Goal: Task Accomplishment & Management: Use online tool/utility

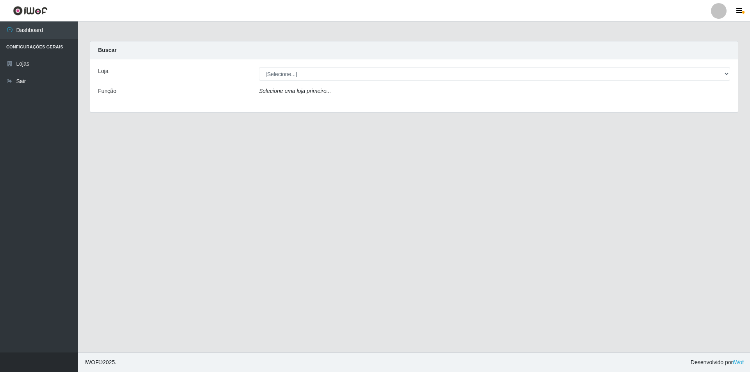
click at [314, 81] on div "Loja [Selecione...] Extrabom - Loja 01 Centro de Distribuição Função Selecione …" at bounding box center [414, 85] width 648 height 53
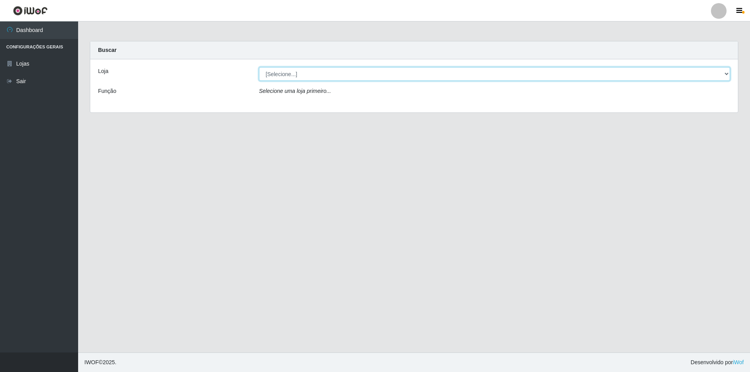
click at [310, 69] on select "[Selecione...] Extrabom - Loja 01 Centro de Distribuição" at bounding box center [494, 74] width 471 height 14
select select "435"
click at [259, 67] on select "[Selecione...] Extrabom - Loja 01 Centro de Distribuição" at bounding box center [494, 74] width 471 height 14
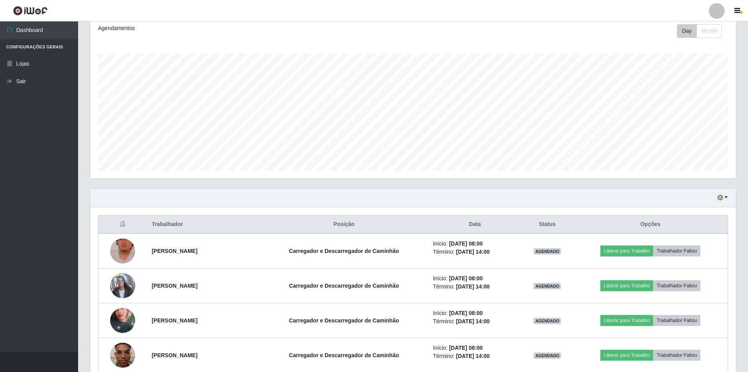
scroll to position [117, 0]
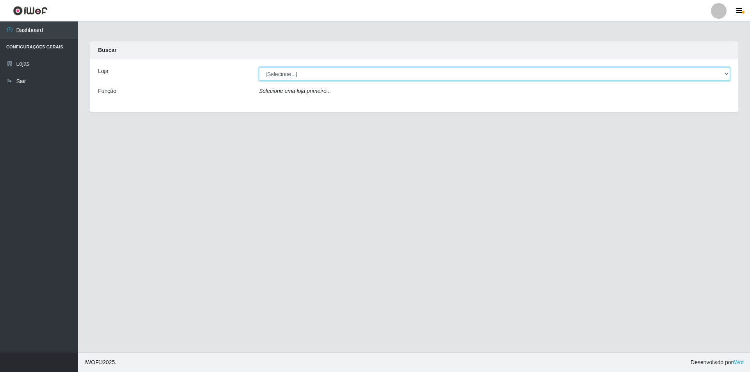
click at [309, 70] on select "[Selecione...] Extrabom - Loja 01 Centro de Distribuição" at bounding box center [494, 74] width 471 height 14
select select "435"
click at [259, 67] on select "[Selecione...] Extrabom - Loja 01 Centro de Distribuição" at bounding box center [494, 74] width 471 height 14
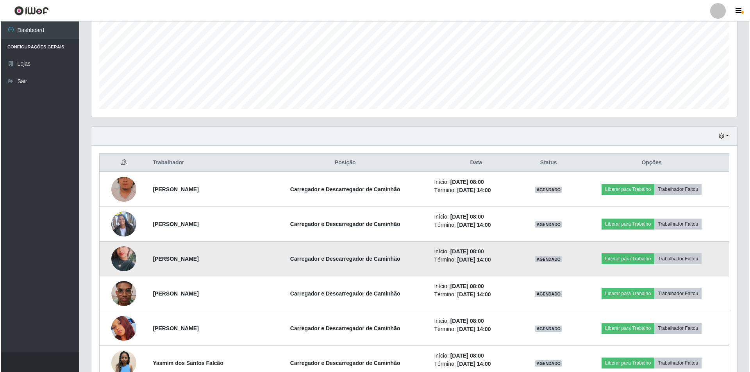
scroll to position [195, 0]
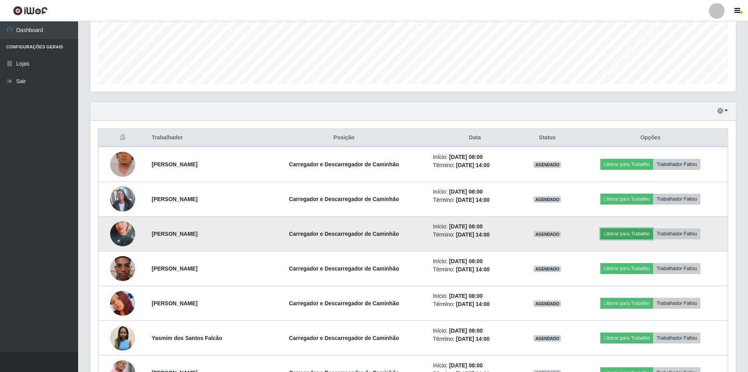
click at [631, 231] on button "Liberar para Trabalho" at bounding box center [626, 233] width 53 height 11
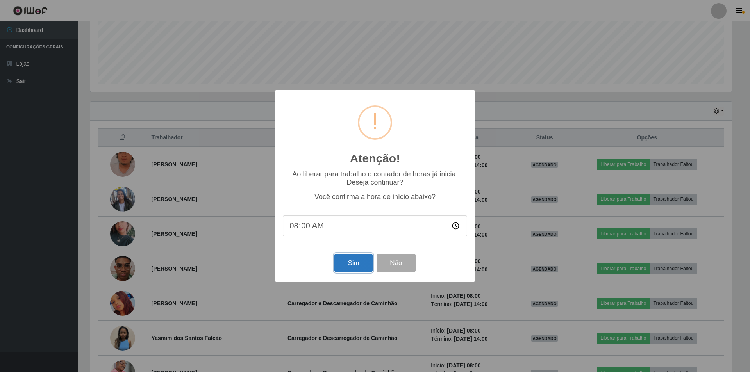
click at [357, 262] on button "Sim" at bounding box center [353, 263] width 38 height 18
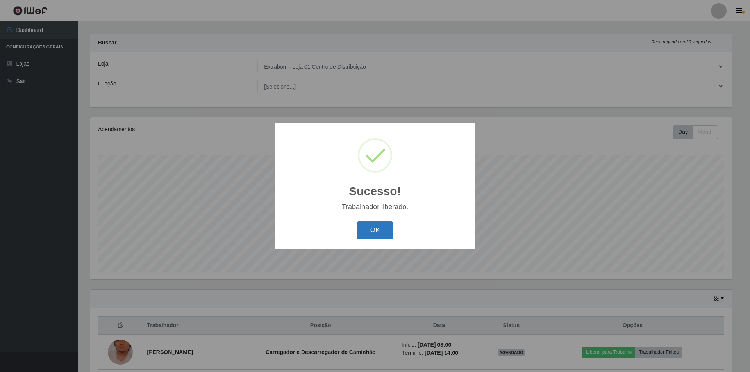
click at [379, 227] on button "OK" at bounding box center [375, 230] width 36 height 18
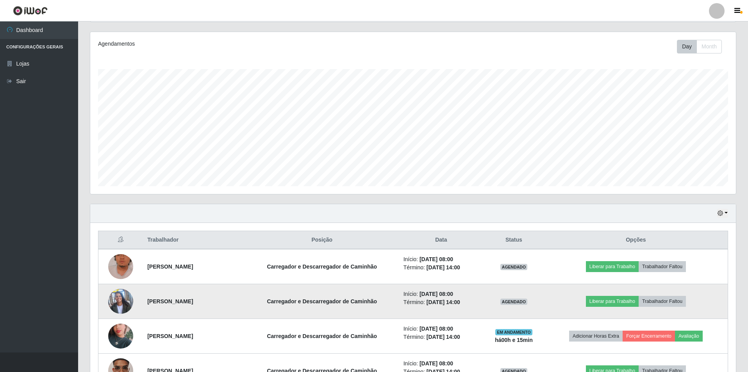
scroll to position [164, 0]
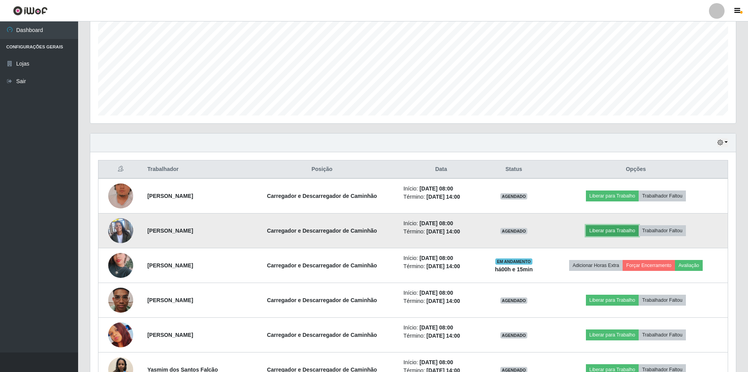
click at [600, 232] on button "Liberar para Trabalho" at bounding box center [612, 230] width 53 height 11
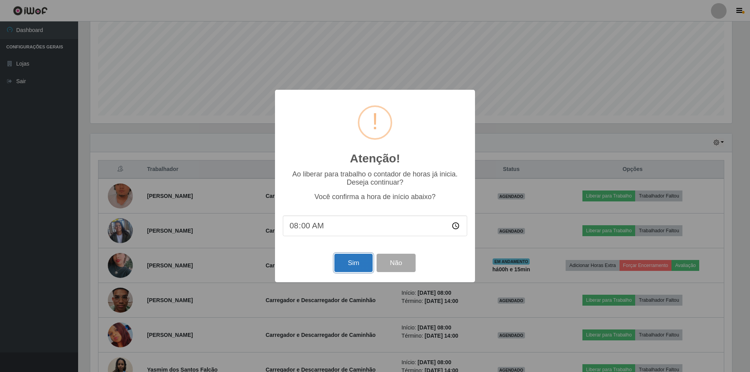
click at [348, 266] on button "Sim" at bounding box center [353, 263] width 38 height 18
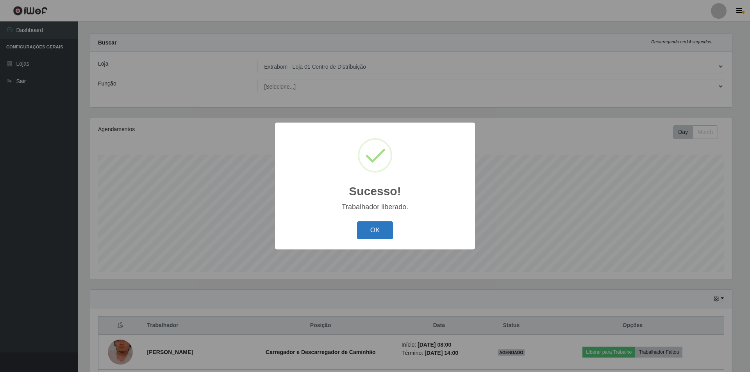
click at [373, 235] on button "OK" at bounding box center [375, 230] width 36 height 18
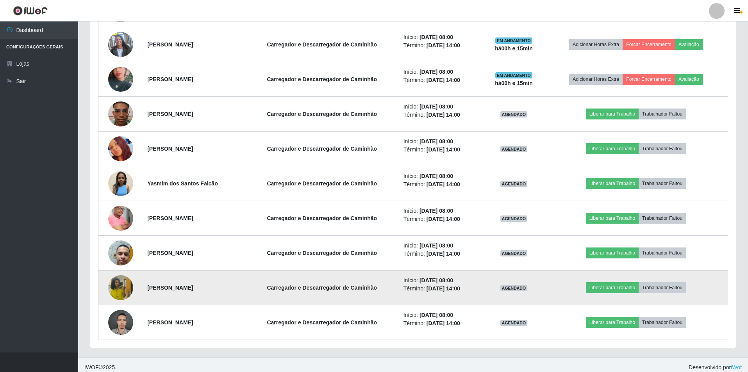
scroll to position [355, 0]
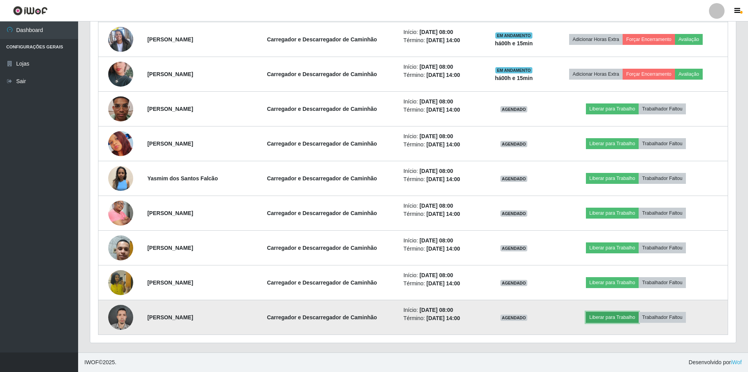
click at [601, 314] on button "Liberar para Trabalho" at bounding box center [612, 317] width 53 height 11
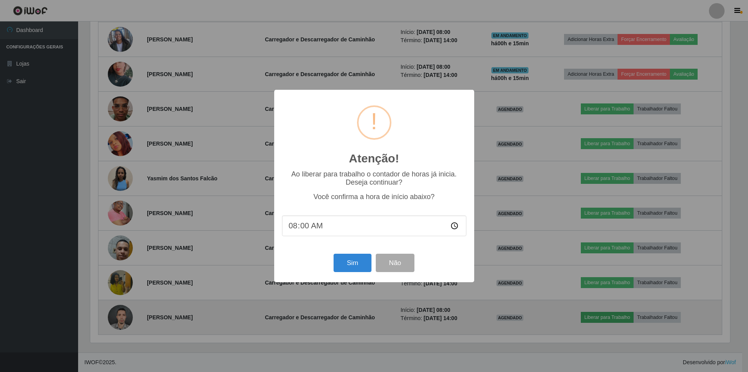
scroll to position [162, 642]
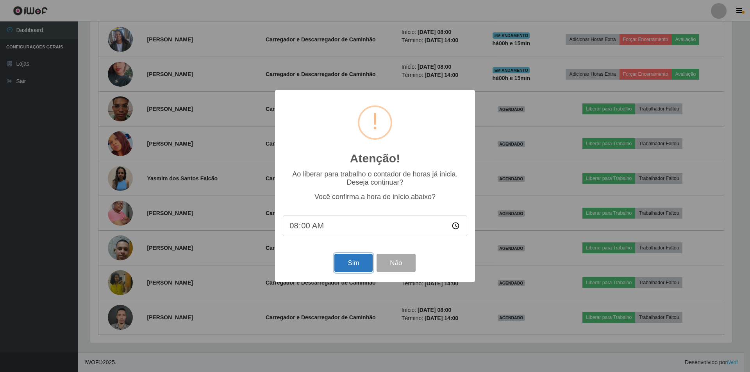
click at [366, 264] on button "Sim" at bounding box center [353, 263] width 38 height 18
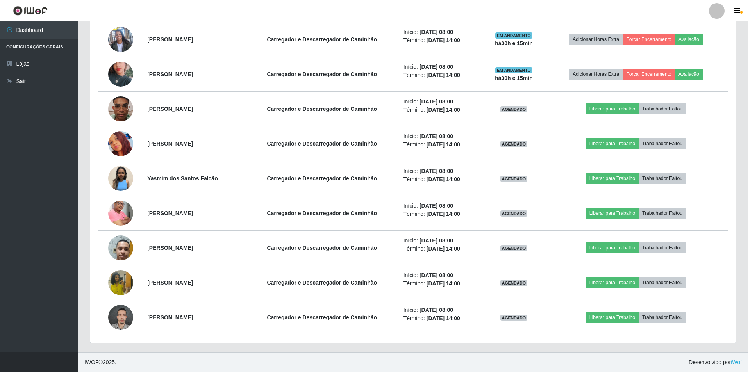
scroll to position [162, 646]
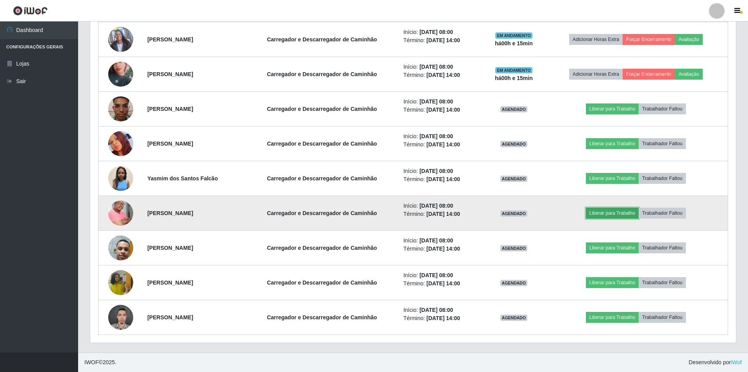
click at [615, 211] on button "Liberar para Trabalho" at bounding box center [612, 213] width 53 height 11
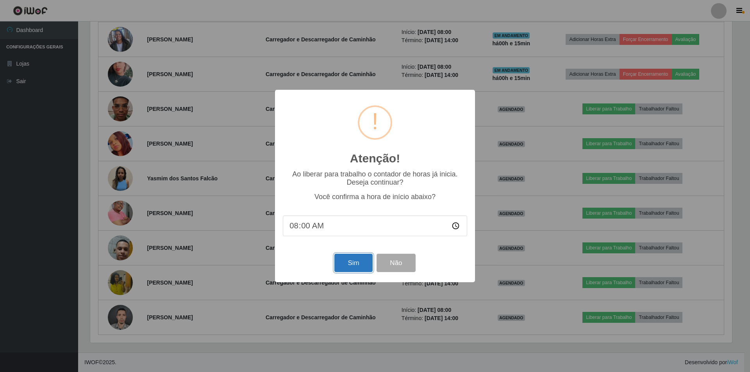
click at [357, 261] on button "Sim" at bounding box center [353, 263] width 38 height 18
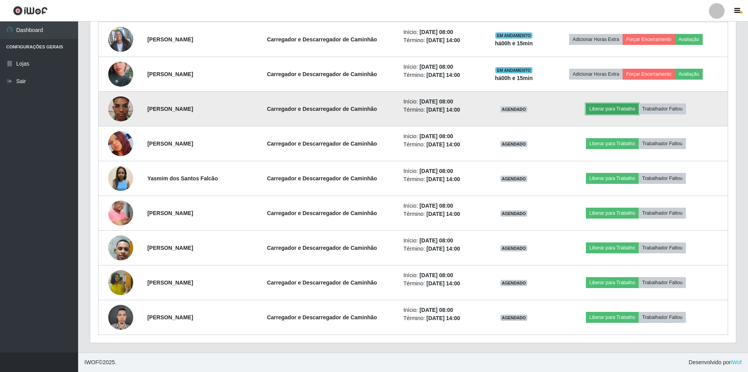
click at [600, 109] on button "Liberar para Trabalho" at bounding box center [612, 109] width 53 height 11
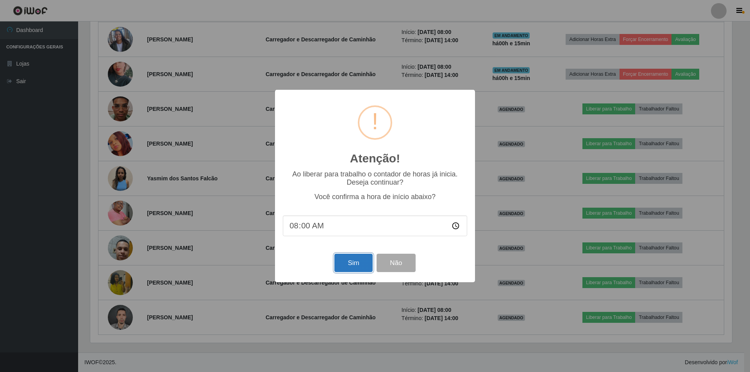
click at [347, 264] on button "Sim" at bounding box center [353, 263] width 38 height 18
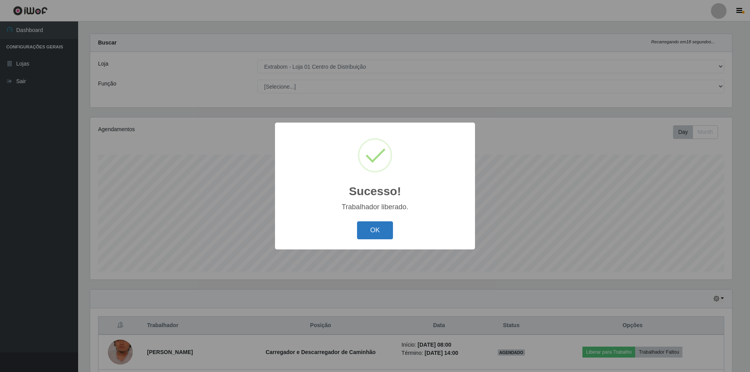
click at [389, 229] on button "OK" at bounding box center [375, 230] width 36 height 18
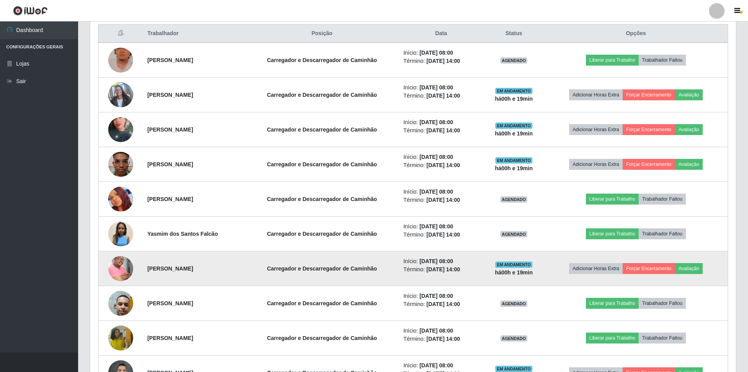
scroll to position [316, 0]
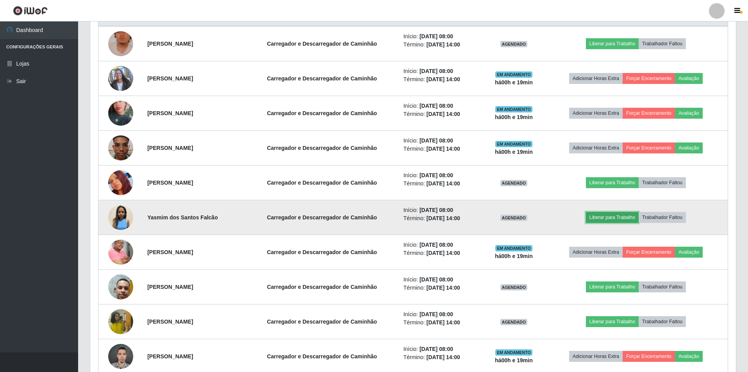
click at [621, 218] on button "Liberar para Trabalho" at bounding box center [612, 217] width 53 height 11
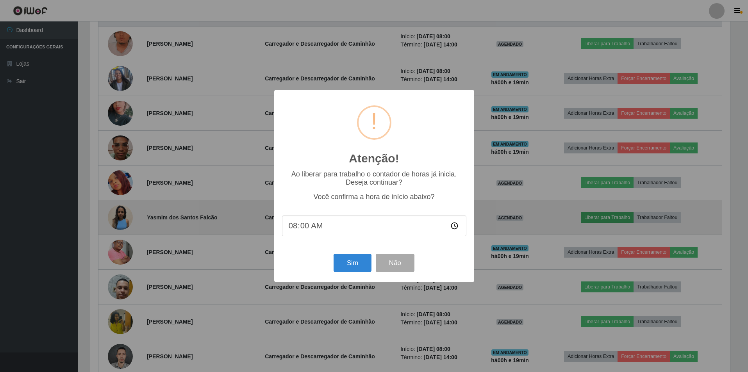
scroll to position [162, 642]
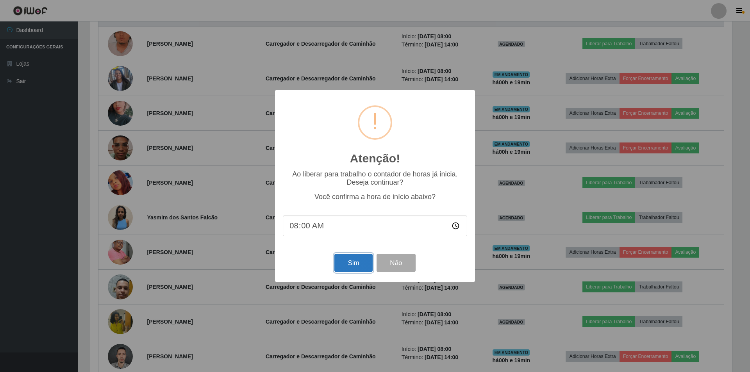
click at [355, 267] on button "Sim" at bounding box center [353, 263] width 38 height 18
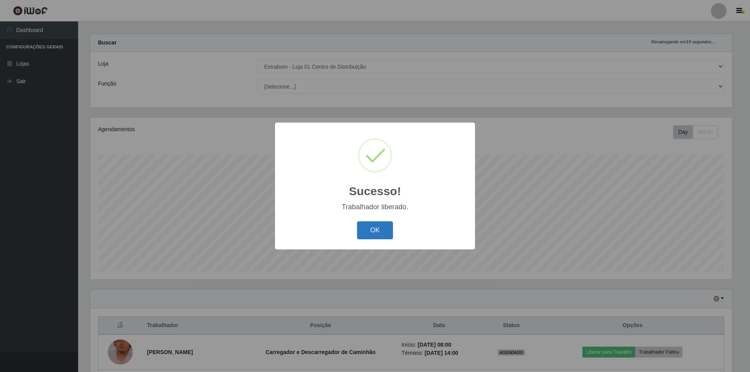
click at [377, 227] on button "OK" at bounding box center [375, 230] width 36 height 18
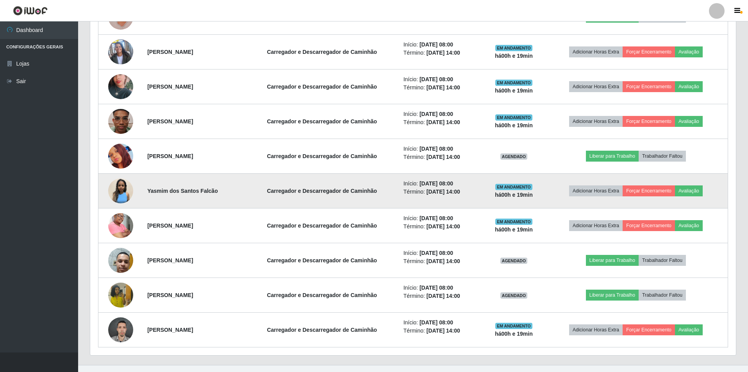
scroll to position [355, 0]
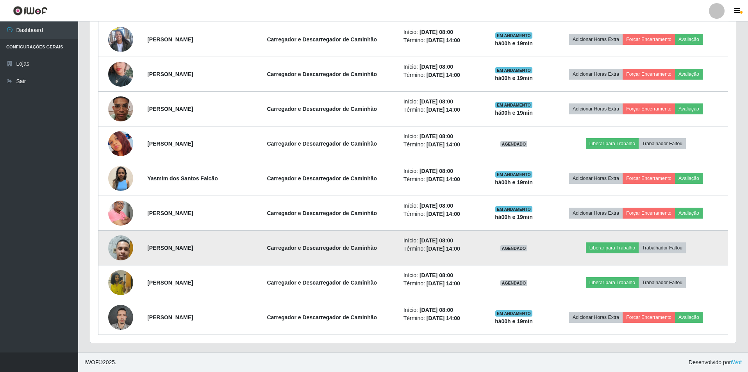
click at [127, 250] on img at bounding box center [120, 248] width 25 height 54
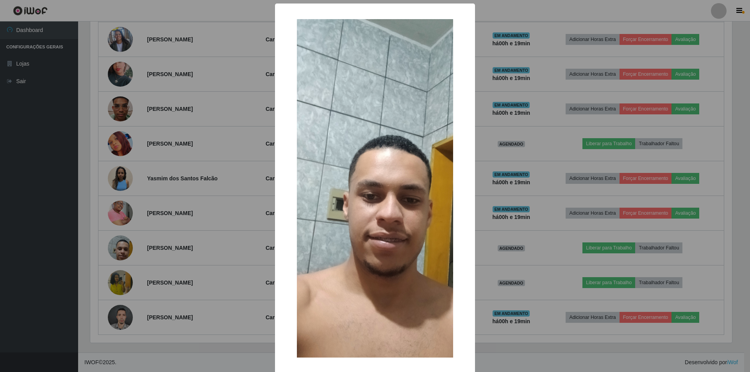
click at [518, 111] on div "× OK Cancel" at bounding box center [375, 186] width 750 height 372
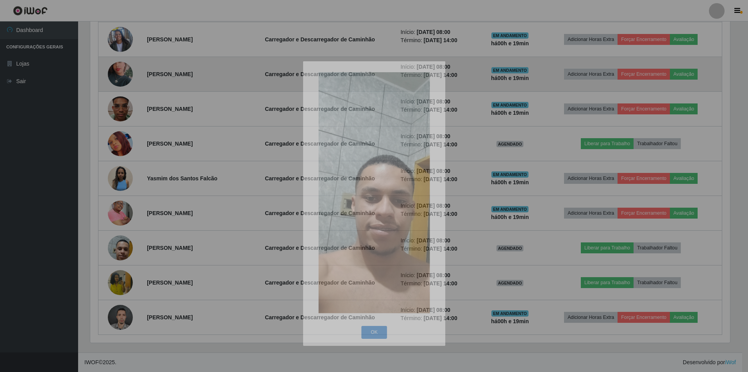
scroll to position [162, 646]
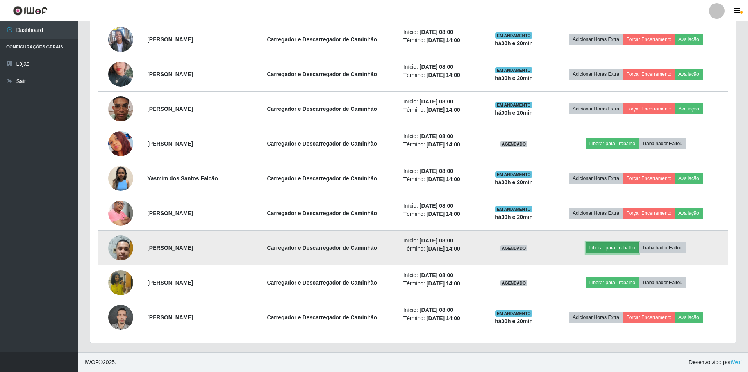
click at [620, 247] on button "Liberar para Trabalho" at bounding box center [612, 248] width 53 height 11
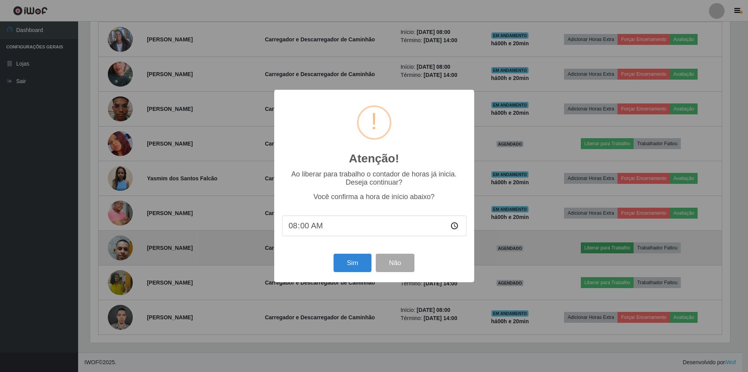
scroll to position [162, 642]
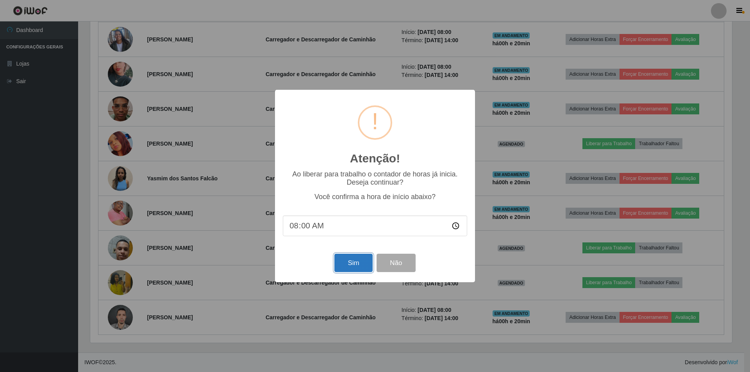
click at [364, 263] on button "Sim" at bounding box center [353, 263] width 38 height 18
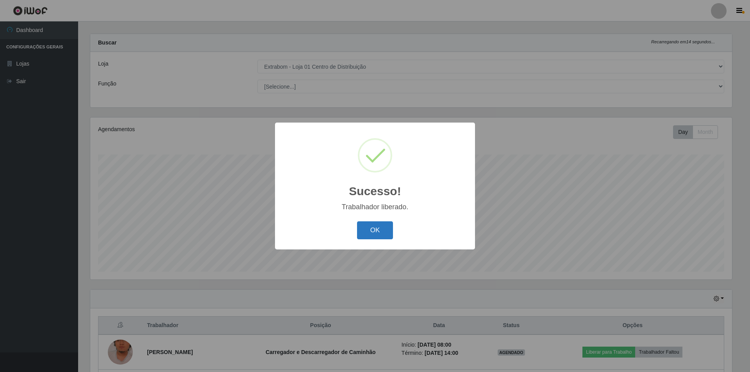
click at [367, 231] on button "OK" at bounding box center [375, 230] width 36 height 18
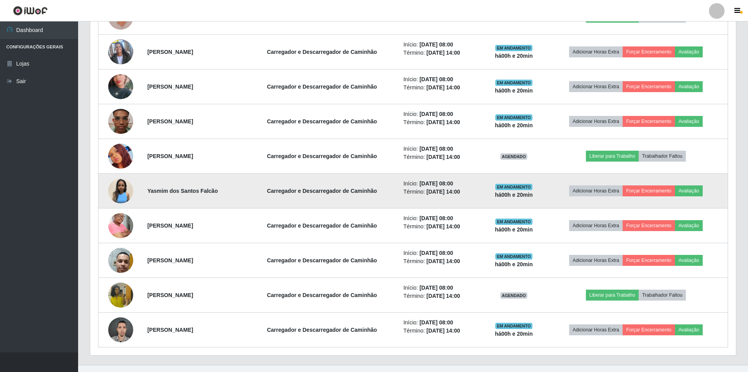
scroll to position [355, 0]
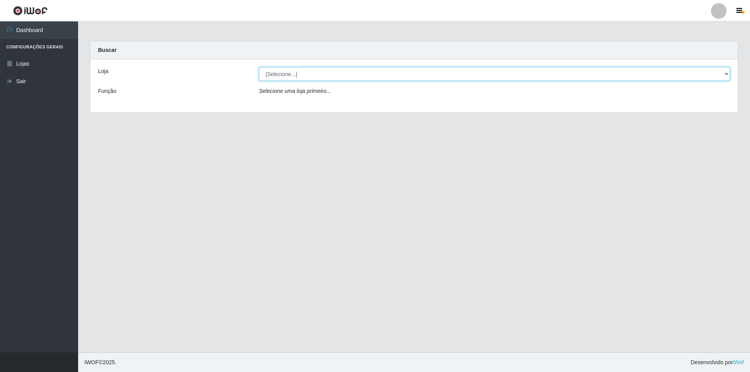
click at [289, 79] on select "[Selecione...] Extrabom - Loja 01 Centro de Distribuição" at bounding box center [494, 74] width 471 height 14
select select "435"
click at [259, 67] on select "[Selecione...] Extrabom - Loja 01 Centro de Distribuição" at bounding box center [494, 74] width 471 height 14
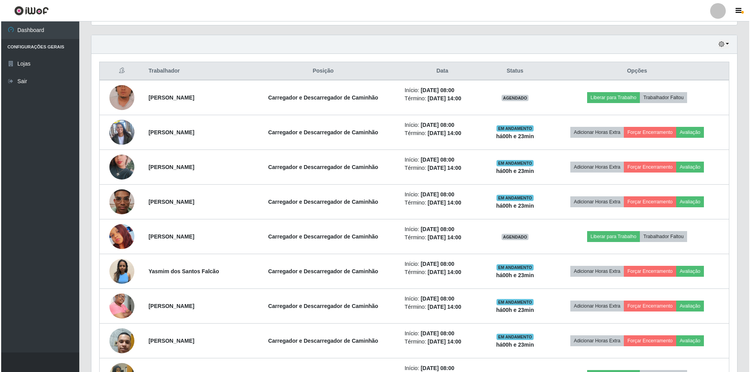
scroll to position [273, 0]
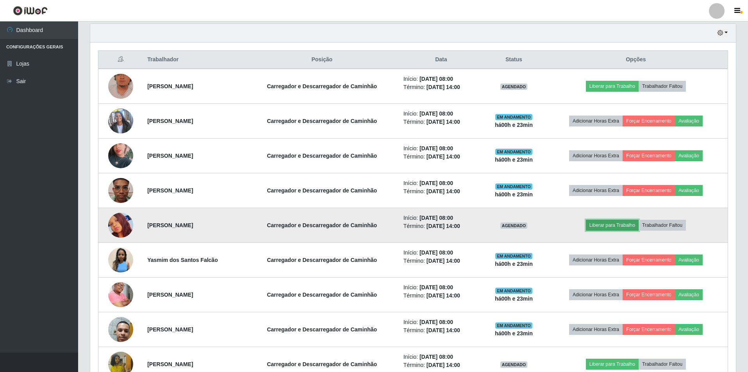
click at [619, 226] on button "Liberar para Trabalho" at bounding box center [612, 225] width 53 height 11
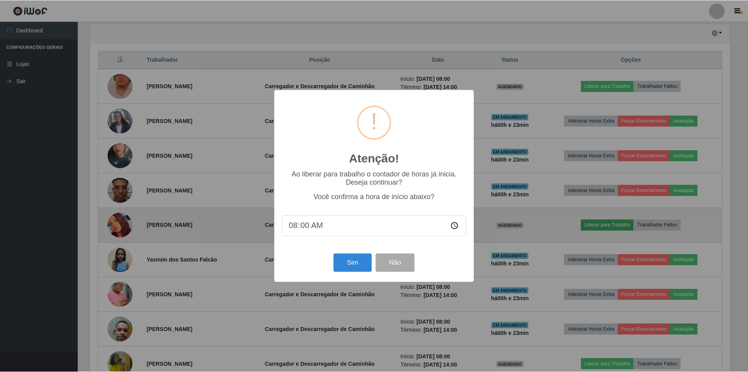
scroll to position [162, 642]
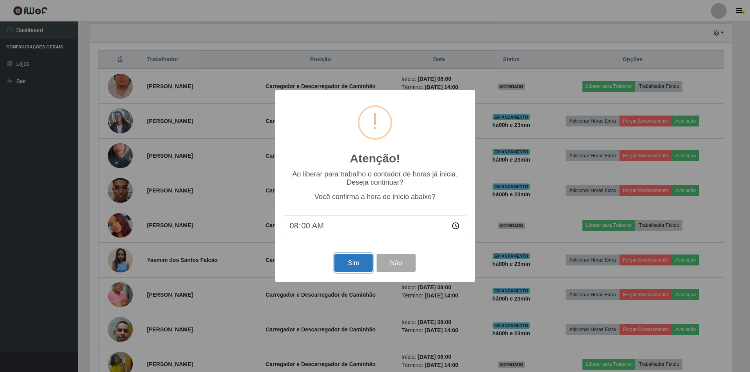
click at [358, 266] on button "Sim" at bounding box center [353, 263] width 38 height 18
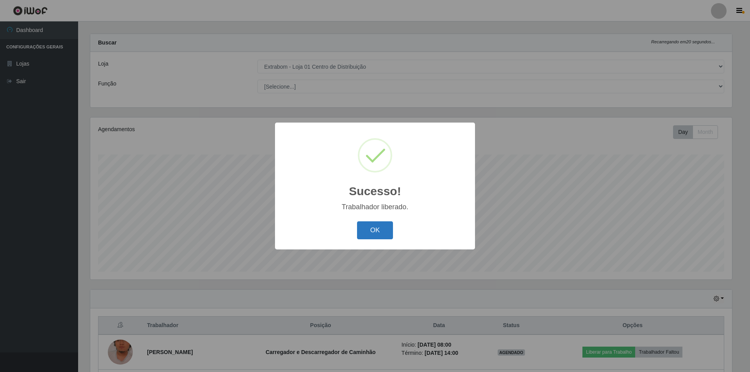
click at [379, 227] on button "OK" at bounding box center [375, 230] width 36 height 18
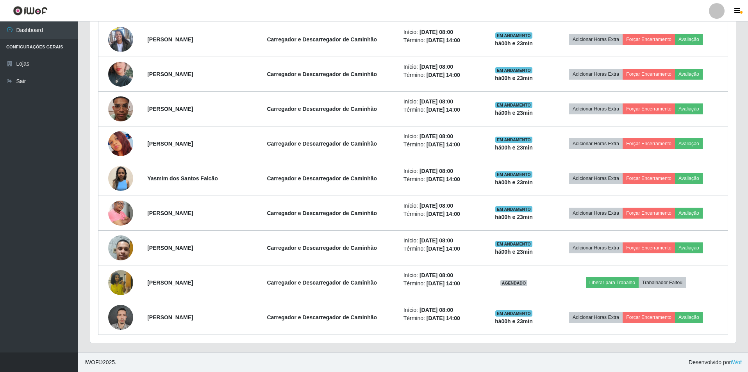
scroll to position [160, 0]
